Goal: Task Accomplishment & Management: Complete application form

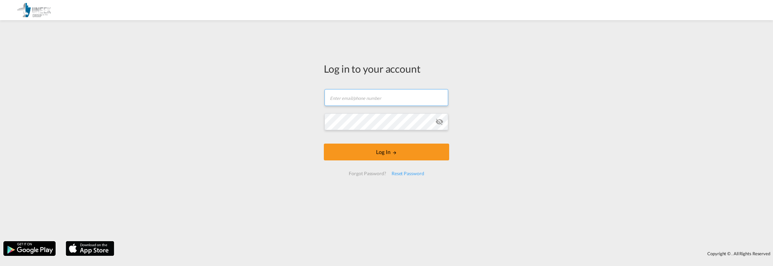
type input "[EMAIL_ADDRESS][DOMAIN_NAME]"
click at [441, 124] on md-icon "icon-eye-off" at bounding box center [439, 122] width 8 height 8
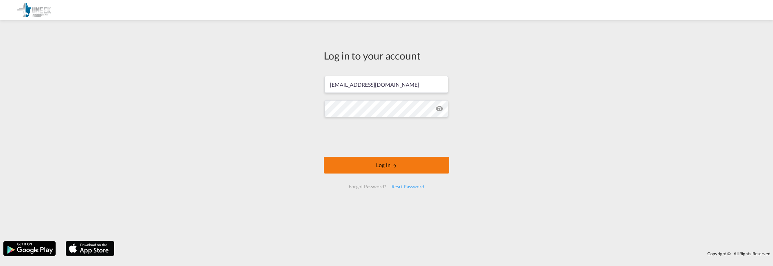
drag, startPoint x: 393, startPoint y: 163, endPoint x: 400, endPoint y: 165, distance: 7.3
click at [393, 163] on button "Log In" at bounding box center [386, 165] width 125 height 17
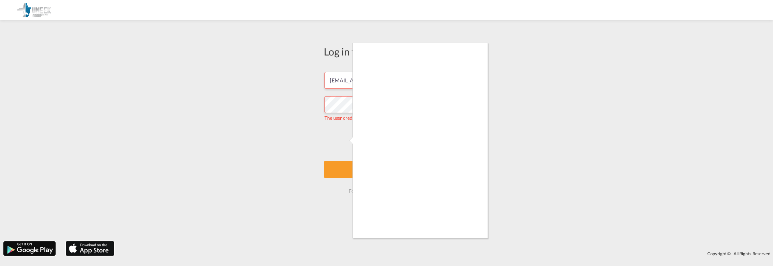
click at [591, 103] on div at bounding box center [386, 133] width 773 height 266
